Goal: Task Accomplishment & Management: Complete application form

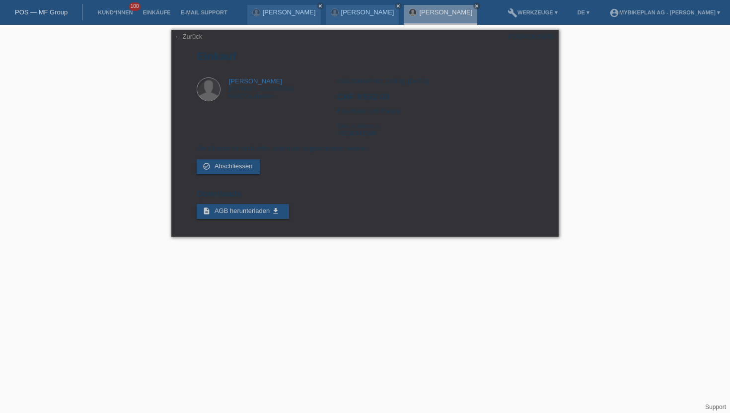
click at [109, 7] on li "Kund*innen 100" at bounding box center [115, 12] width 45 height 25
click at [110, 14] on link "Kund*innen" at bounding box center [115, 12] width 45 height 6
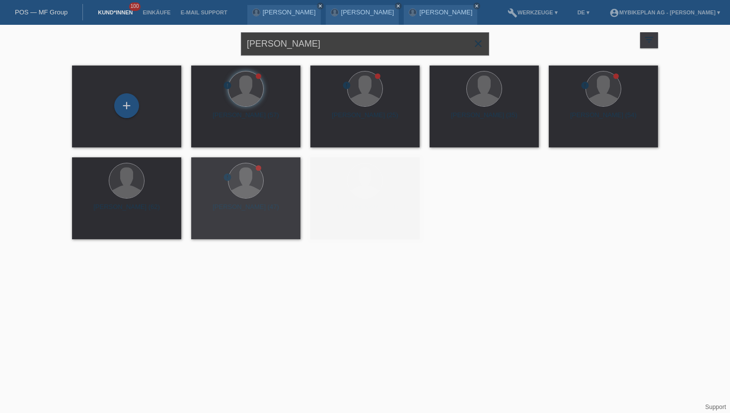
click at [271, 49] on input "[PERSON_NAME]" at bounding box center [365, 43] width 248 height 23
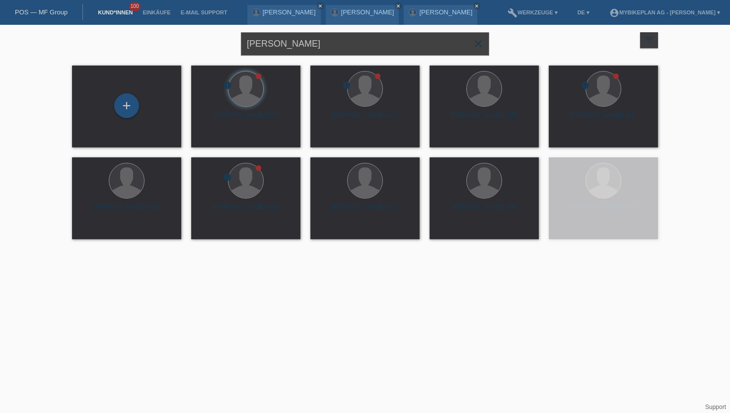
click at [271, 49] on input "[PERSON_NAME]" at bounding box center [365, 43] width 248 height 23
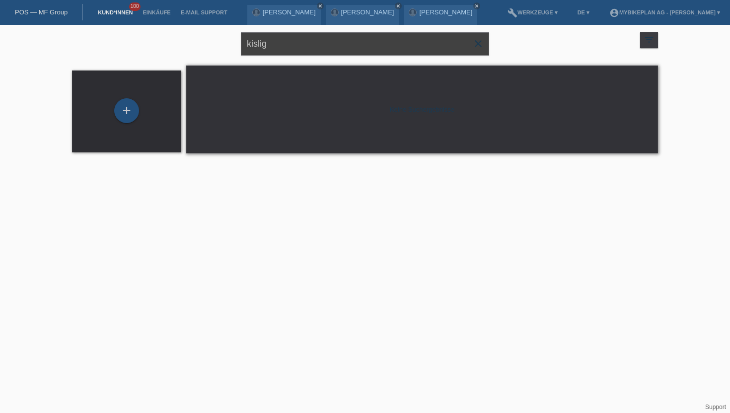
type input "kislig"
click at [126, 106] on div "+" at bounding box center [126, 110] width 25 height 25
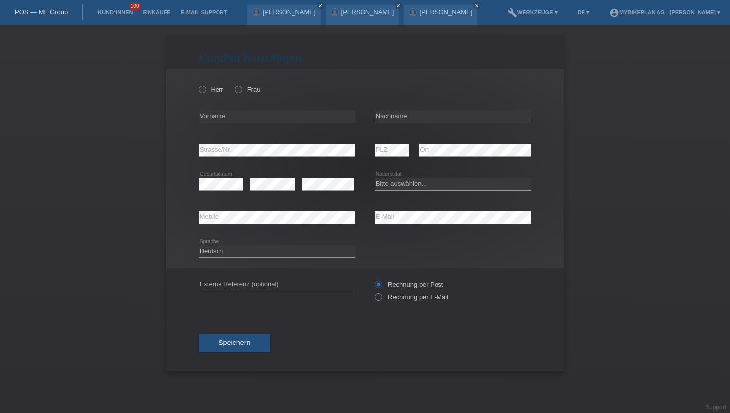
click at [198, 89] on div "Herr Frau error Vorname error" at bounding box center [364, 168] width 397 height 199
click at [197, 84] on icon at bounding box center [197, 84] width 0 height 0
click at [203, 89] on input "Herr" at bounding box center [202, 89] width 6 height 6
radio input "true"
click at [230, 118] on input "text" at bounding box center [277, 116] width 157 height 12
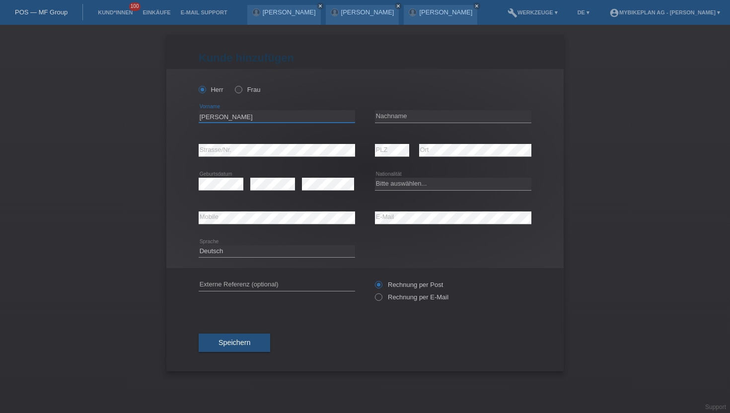
type input "Idriss Blaise Aquime"
click at [394, 114] on input "text" at bounding box center [453, 116] width 157 height 12
type input "Kislig"
click at [402, 180] on select "Bitte auswählen... Schweiz Deutschland Liechtenstein Österreich ------------ Af…" at bounding box center [453, 184] width 157 height 12
select select "CH"
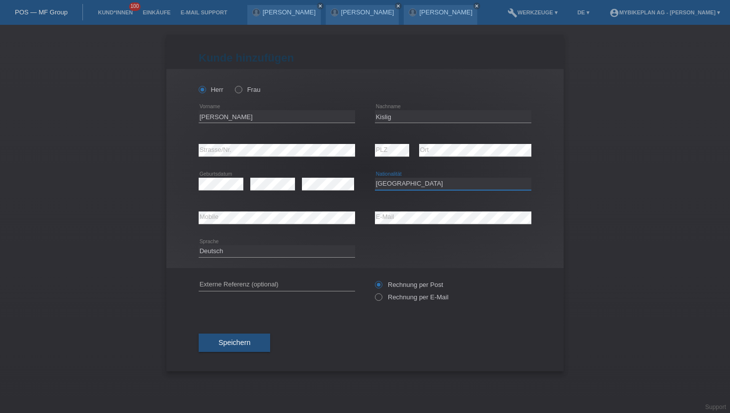
click at [375, 178] on select "Bitte auswählen... Schweiz Deutschland Liechtenstein Österreich ------------ Af…" at bounding box center [453, 184] width 157 height 12
click at [268, 251] on select "Deutsch Français Italiano English" at bounding box center [277, 251] width 157 height 12
click at [199, 245] on select "Deutsch Français Italiano English" at bounding box center [277, 251] width 157 height 12
click at [419, 286] on label "Rechnung per Post" at bounding box center [409, 284] width 68 height 7
click at [382, 286] on input "Rechnung per Post" at bounding box center [378, 287] width 6 height 12
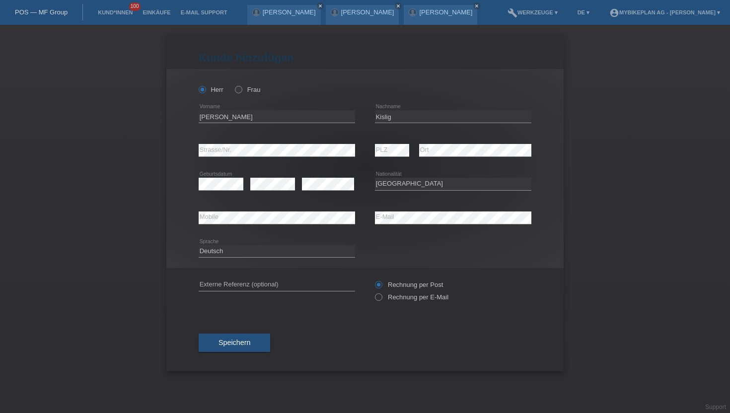
click at [411, 303] on div "Rechnung per Post Rechnung per E-Mail" at bounding box center [453, 291] width 157 height 25
click at [403, 298] on label "Rechnung per E-Mail" at bounding box center [412, 297] width 74 height 7
click at [382, 298] on input "Rechnung per E-Mail" at bounding box center [378, 300] width 6 height 12
radio input "true"
click at [233, 343] on span "Speichern" at bounding box center [235, 343] width 32 height 8
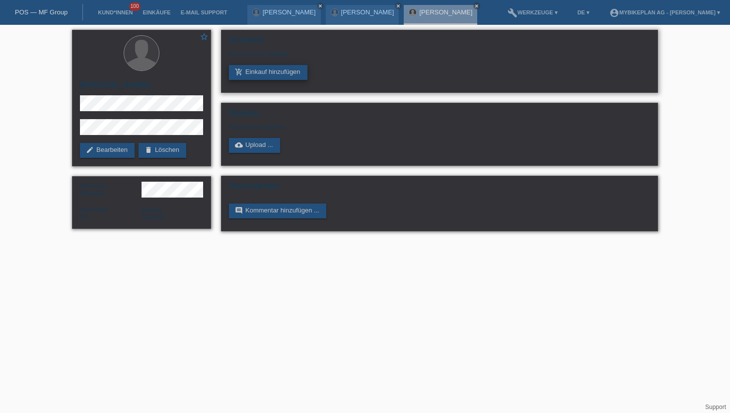
click at [266, 71] on link "add_shopping_cart Einkauf hinzufügen" at bounding box center [268, 72] width 79 height 15
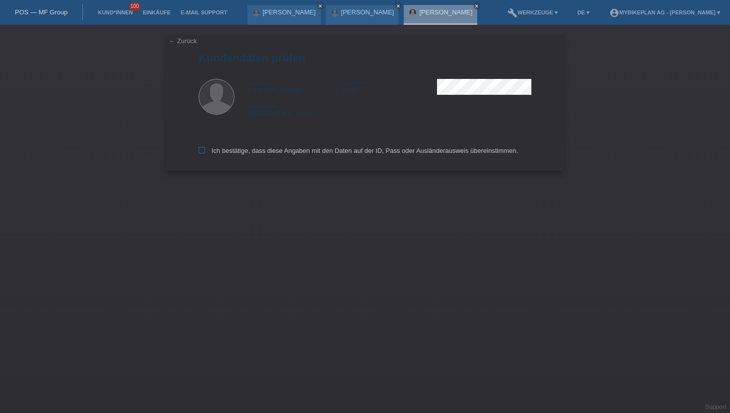
click at [232, 154] on label "Ich bestätige, dass diese Angaben mit den Daten auf der ID, Pass oder Ausländer…" at bounding box center [358, 150] width 319 height 7
click at [205, 154] on input "Ich bestätige, dass diese Angaben mit den Daten auf der ID, Pass oder Ausländer…" at bounding box center [202, 150] width 6 height 6
checkbox input "true"
click at [232, 154] on label "Ich bestätige, dass diese Angaben mit den Daten auf der ID, Pass oder Ausländer…" at bounding box center [358, 150] width 319 height 7
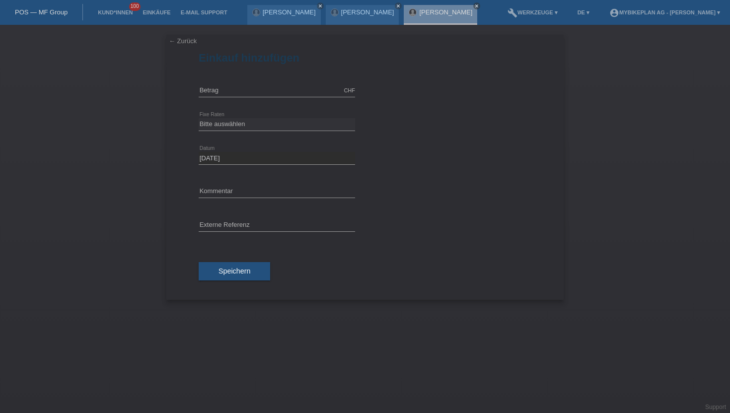
click at [246, 78] on div "CHF error [GEOGRAPHIC_DATA]" at bounding box center [277, 91] width 157 height 34
click at [234, 87] on input "text" at bounding box center [277, 90] width 157 height 12
type input "8999.00"
click at [218, 125] on select "Bitte auswählen 6 Raten 12 Raten 18 Raten 24 Raten 36 Raten 48 Raten" at bounding box center [277, 124] width 157 height 12
select select "488"
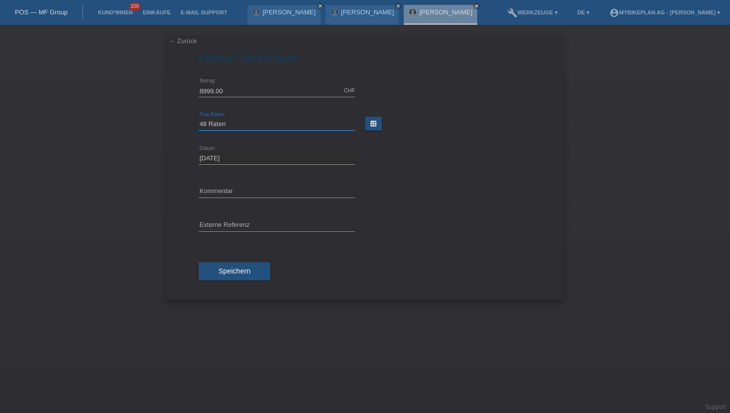
click at [199, 118] on select "Bitte auswählen 6 Raten 12 Raten 18 Raten 24 Raten 36 Raten 48 Raten" at bounding box center [277, 124] width 157 height 12
click at [232, 228] on input "text" at bounding box center [277, 226] width 157 height 12
paste input "43127724362"
type input "43127724362"
click at [221, 268] on span "Speichern" at bounding box center [235, 271] width 32 height 8
